Goal: Transaction & Acquisition: Purchase product/service

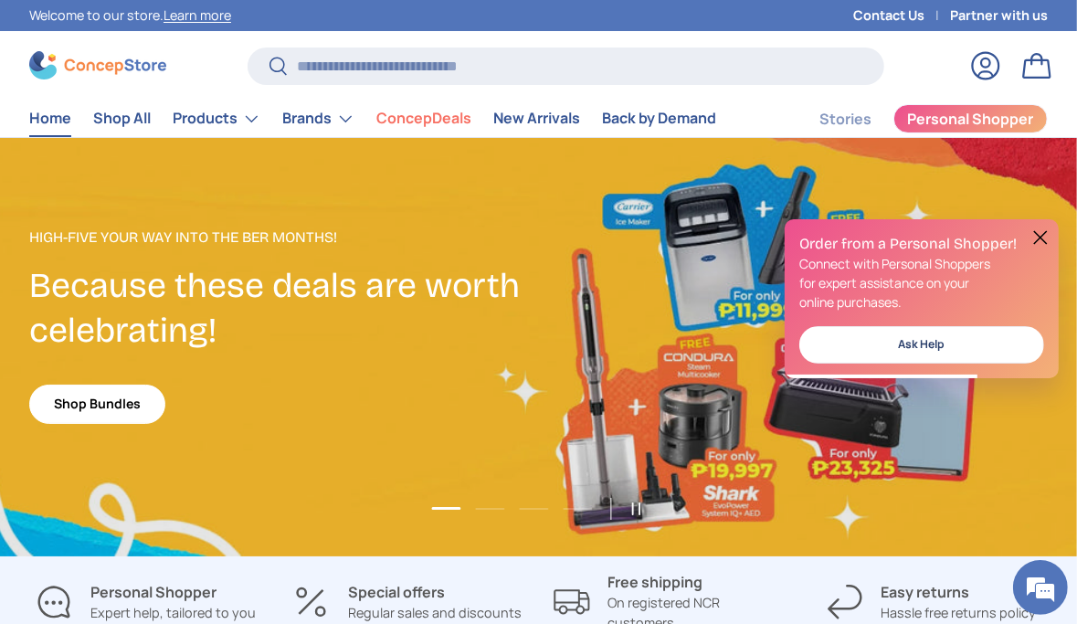
click at [1044, 235] on button at bounding box center [1040, 238] width 22 height 22
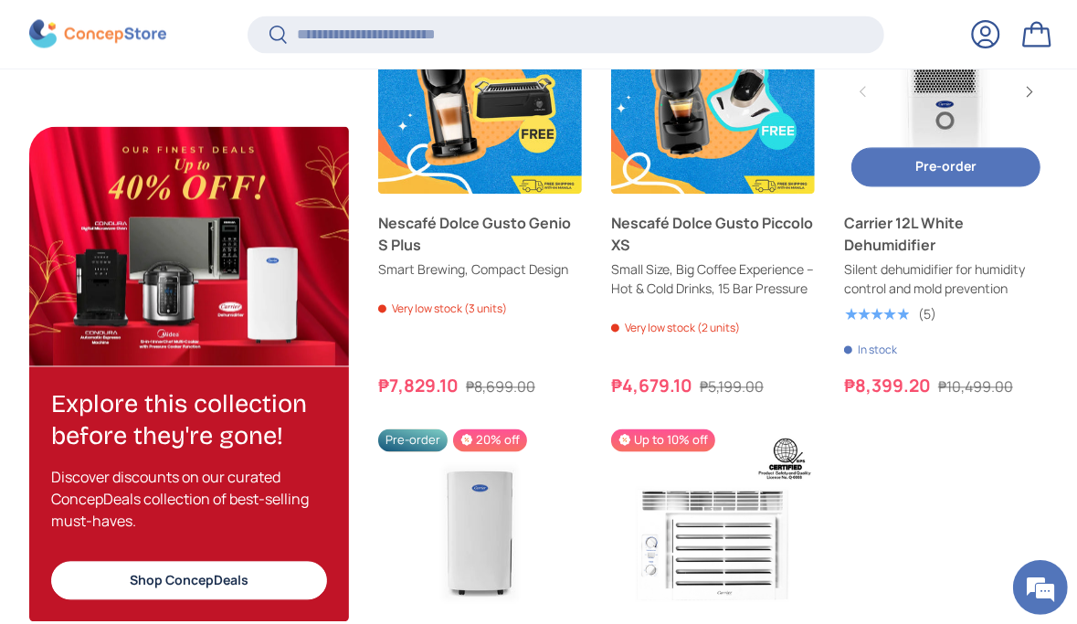
scroll to position [2572, 0]
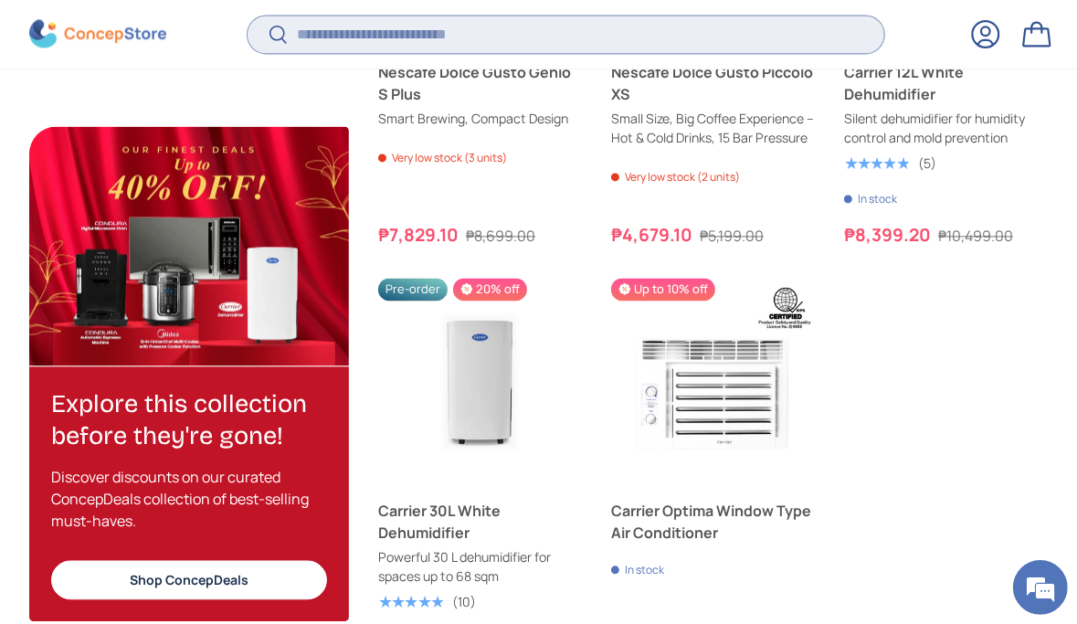
click at [606, 36] on input "Search" at bounding box center [567, 34] width 638 height 37
paste input "**********"
type input "**********"
click at [248, 15] on button "Search" at bounding box center [268, 36] width 41 height 43
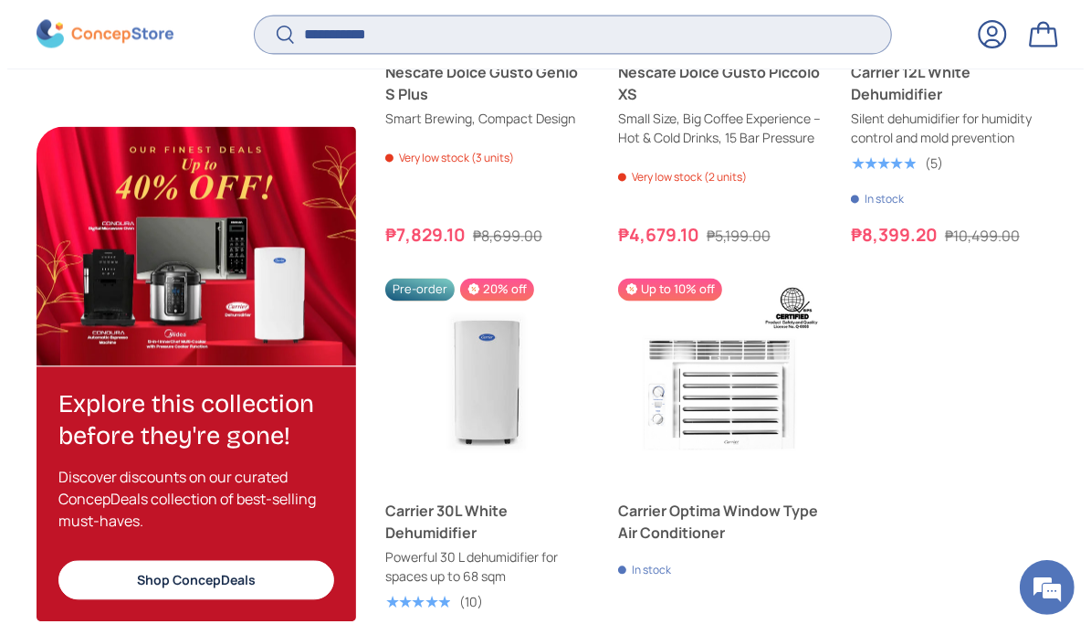
scroll to position [4938, 6964]
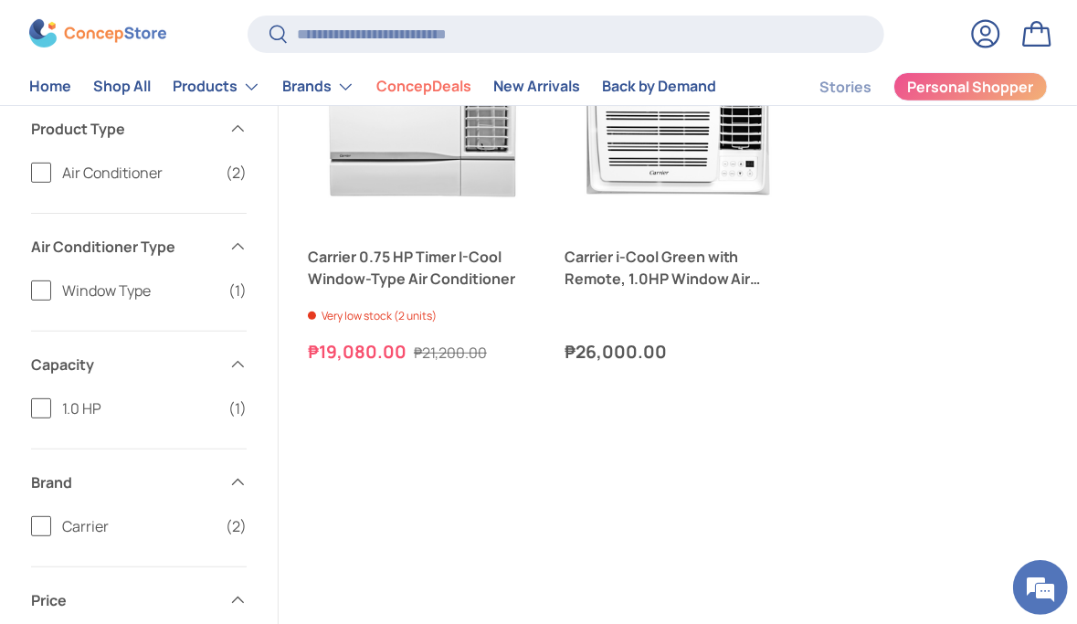
scroll to position [365, 0]
click at [492, 290] on link "Carrier 0.75 HP Timer I-Cool Window-Type Air Conditioner" at bounding box center [421, 268] width 227 height 44
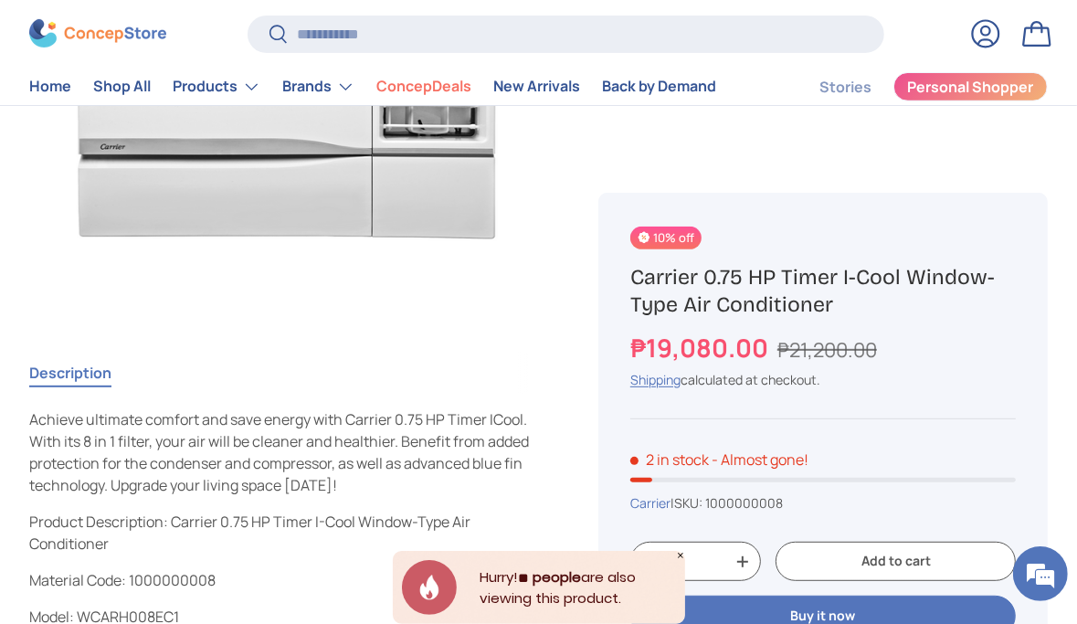
scroll to position [274, 0]
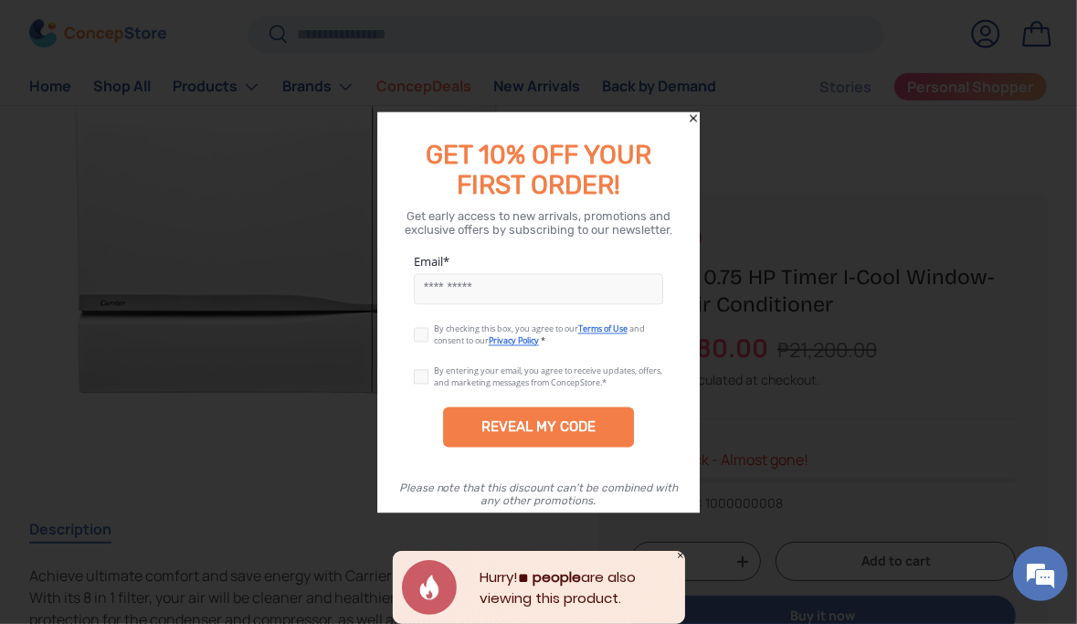
click at [697, 122] on icon "Close" at bounding box center [693, 117] width 13 height 13
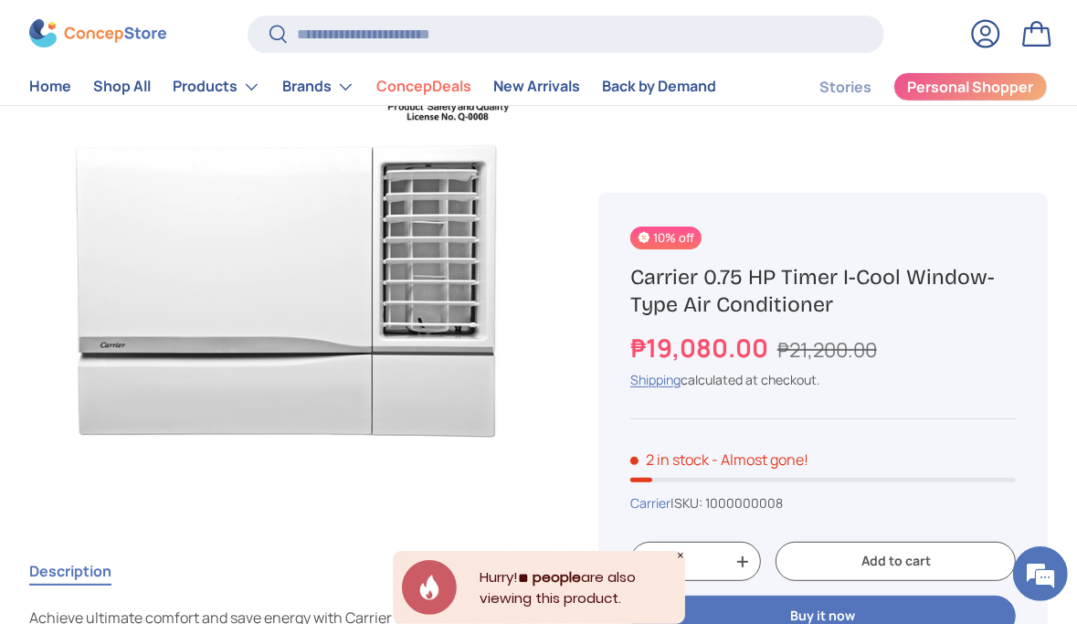
scroll to position [0, 0]
